Goal: Transaction & Acquisition: Purchase product/service

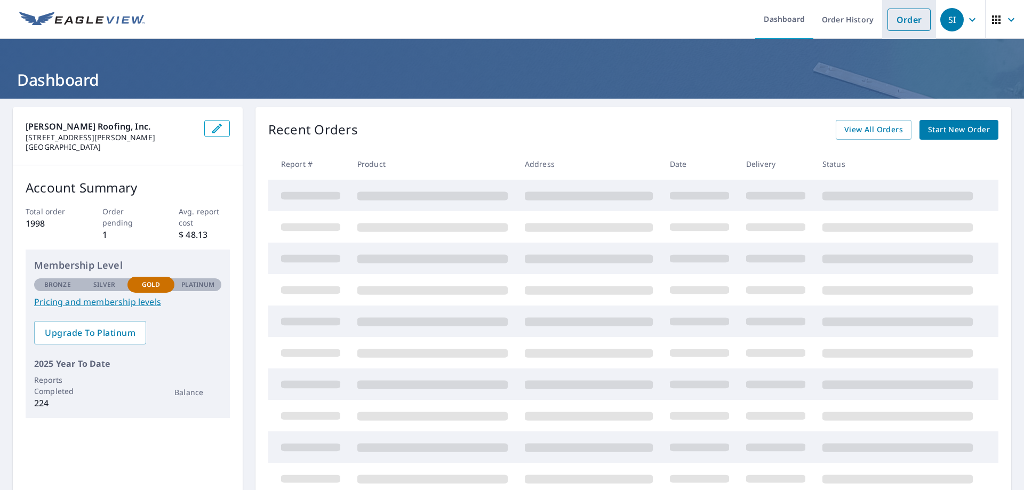
click at [908, 20] on link "Order" at bounding box center [908, 20] width 43 height 22
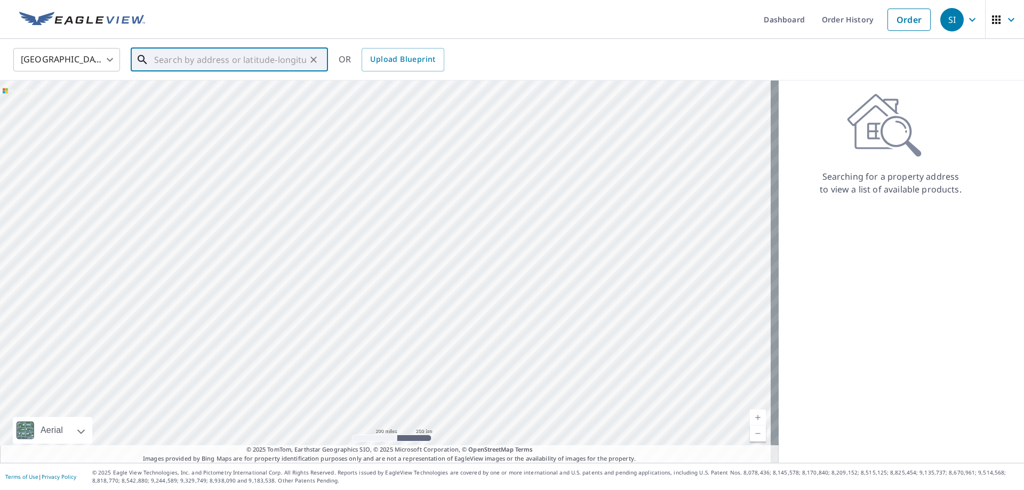
click at [179, 55] on input "text" at bounding box center [230, 60] width 152 height 30
click at [218, 98] on p "[GEOGRAPHIC_DATA][PERSON_NAME]" at bounding box center [235, 102] width 167 height 11
type input "[STREET_ADDRESS][PERSON_NAME]"
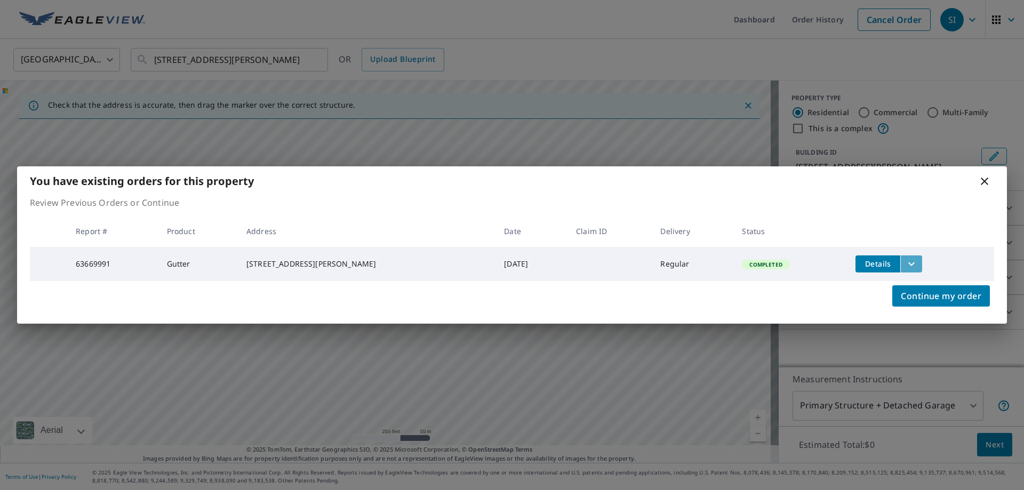
click at [912, 262] on icon "filesDropdownBtn-63669991" at bounding box center [911, 264] width 13 height 13
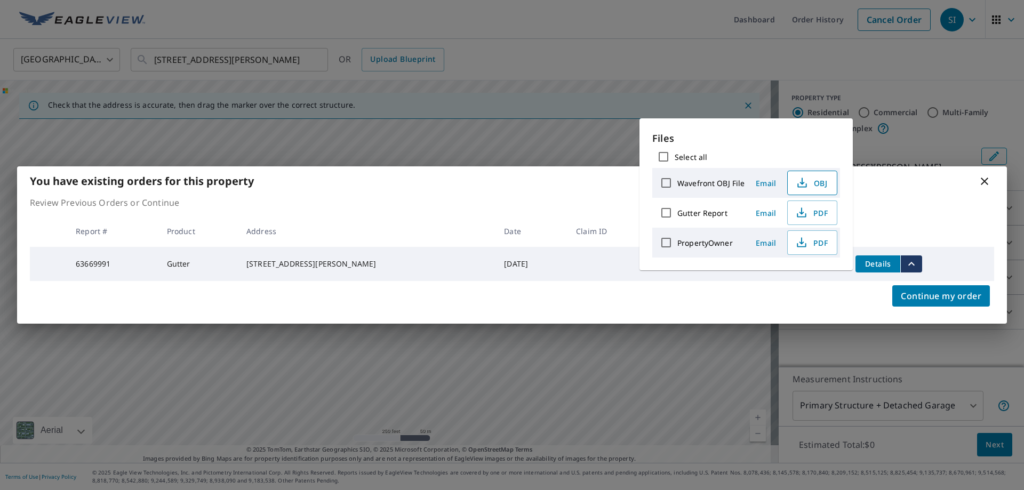
click at [799, 186] on icon "button" at bounding box center [802, 182] width 13 height 13
click at [732, 246] on div "PropertyOwner" at bounding box center [700, 242] width 90 height 22
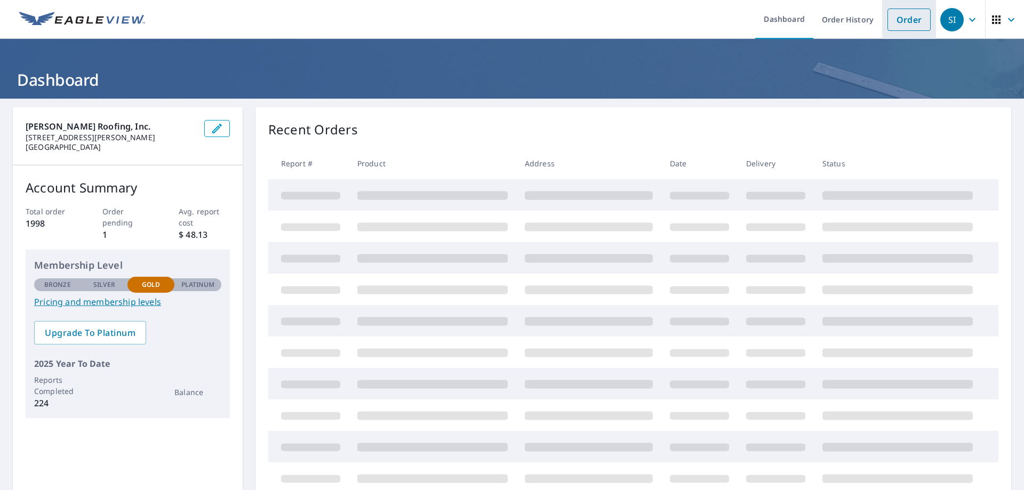
click at [902, 18] on link "Order" at bounding box center [908, 20] width 43 height 22
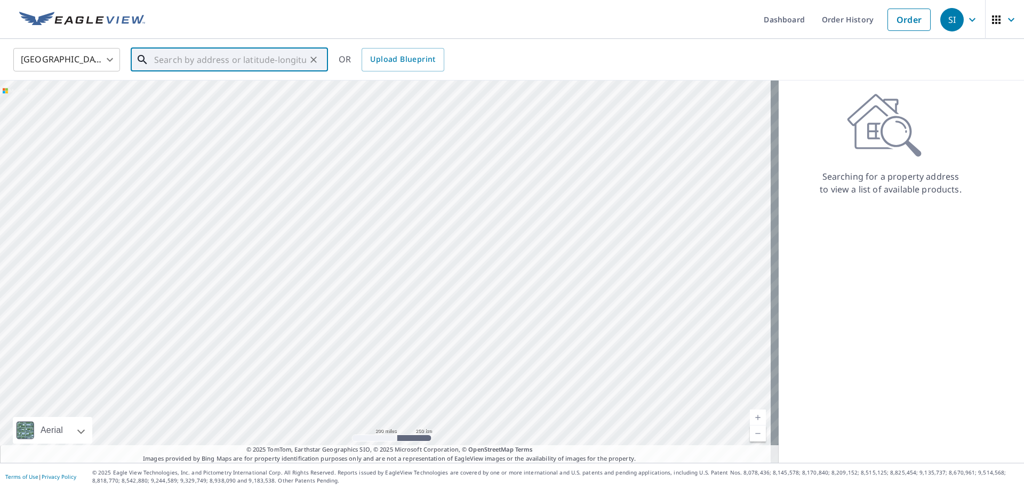
click at [217, 63] on input "text" at bounding box center [230, 60] width 152 height 30
click at [202, 102] on p "[GEOGRAPHIC_DATA][PERSON_NAME]" at bounding box center [235, 102] width 167 height 11
type input "[STREET_ADDRESS][PERSON_NAME]"
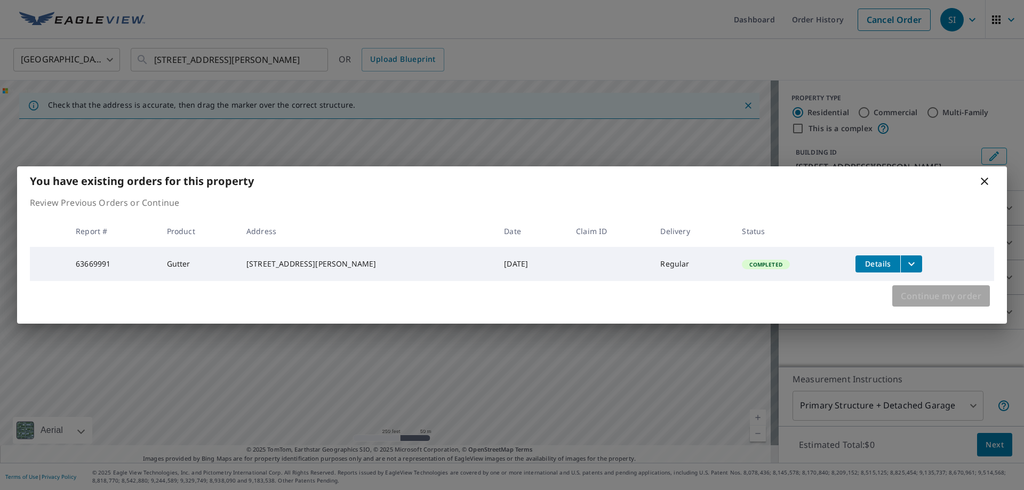
click at [938, 301] on span "Continue my order" at bounding box center [941, 295] width 81 height 15
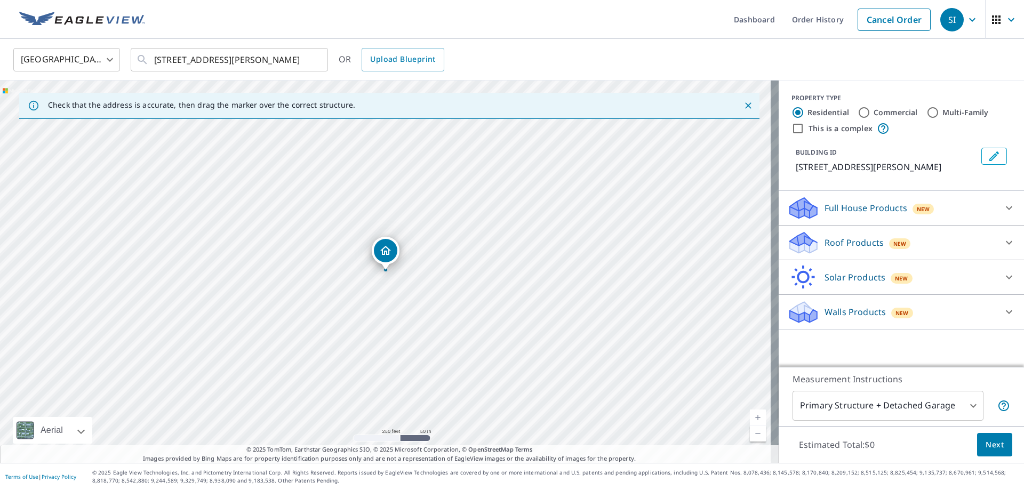
click at [810, 255] on icon at bounding box center [803, 242] width 32 height 25
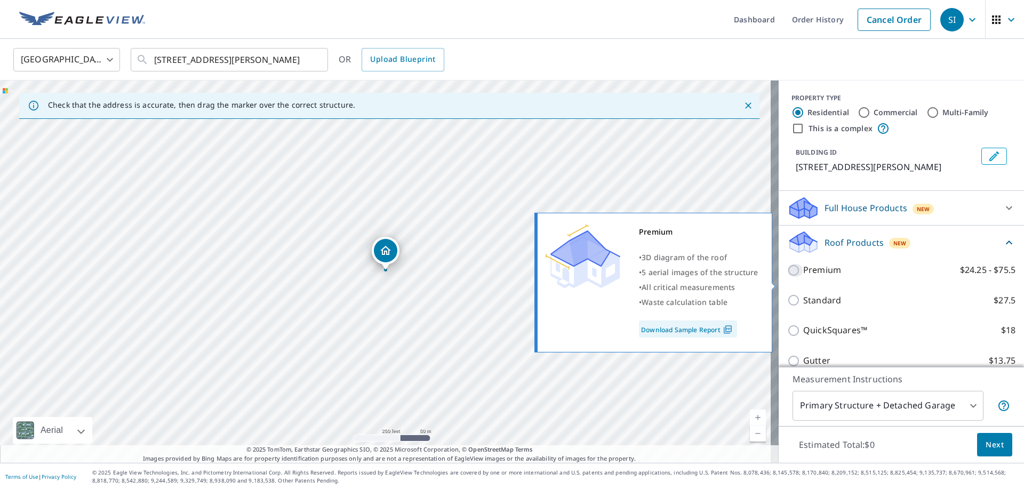
click at [787, 277] on input "Premium $24.25 - $75.5" at bounding box center [795, 270] width 16 height 13
checkbox input "true"
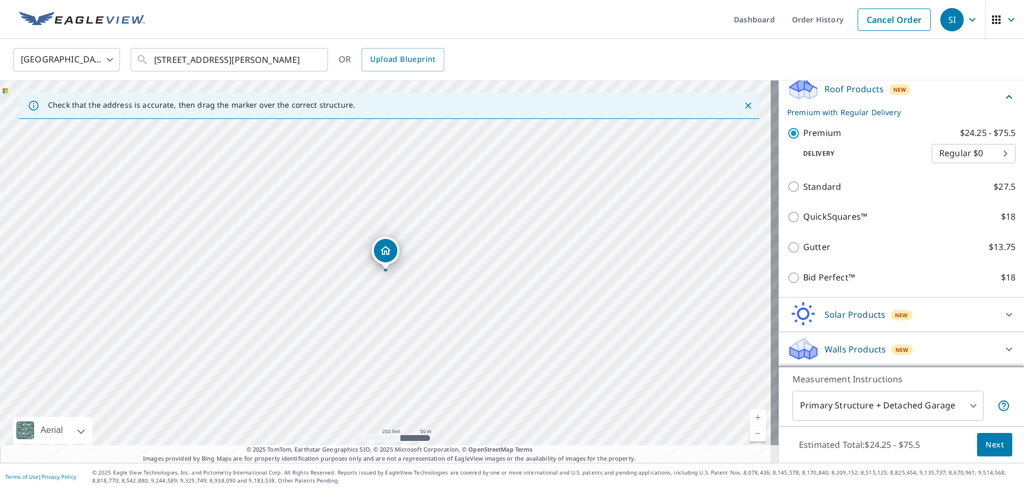
scroll to position [166, 0]
click at [839, 410] on body "SI SI Dashboard Order History Cancel Order SI [GEOGRAPHIC_DATA] [GEOGRAPHIC_DAT…" at bounding box center [512, 245] width 1024 height 490
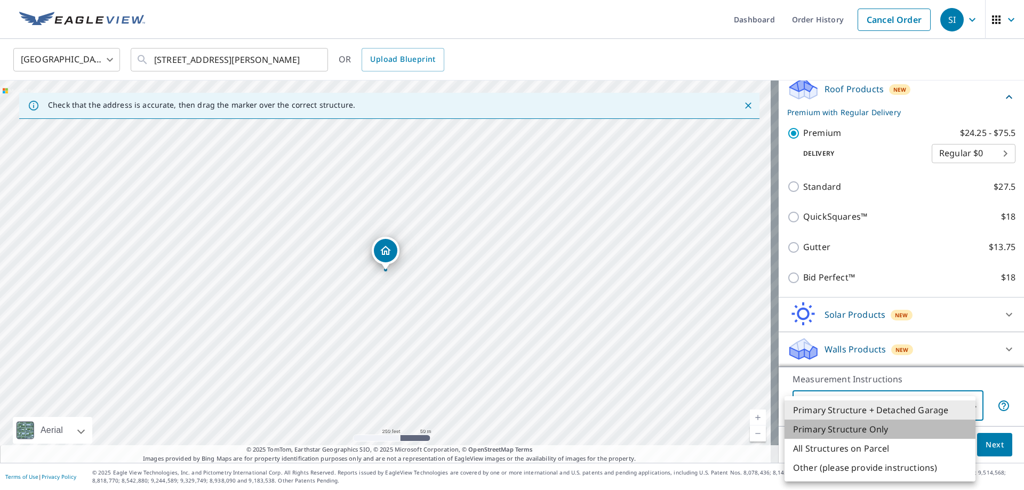
click at [812, 433] on li "Primary Structure Only" at bounding box center [879, 429] width 191 height 19
type input "2"
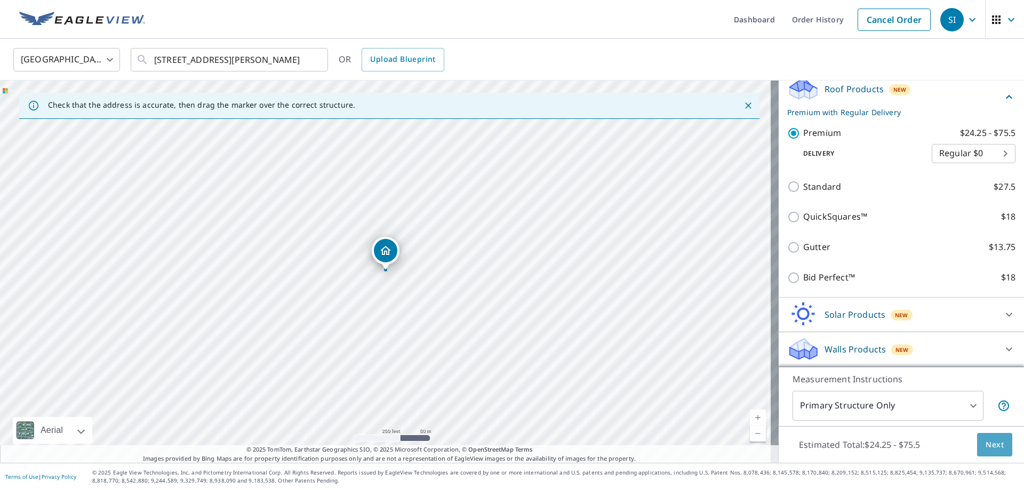
click at [992, 444] on span "Next" at bounding box center [994, 444] width 18 height 13
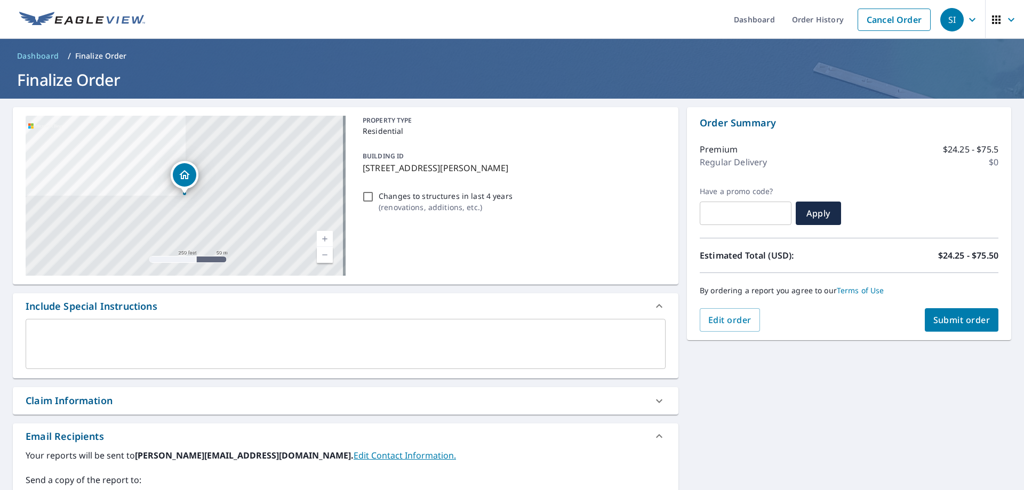
click at [952, 317] on span "Submit order" at bounding box center [961, 320] width 57 height 12
